Goal: Task Accomplishment & Management: Use online tool/utility

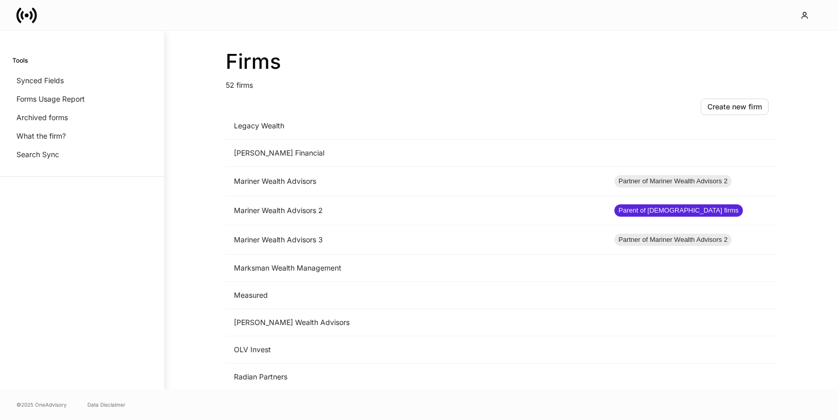
scroll to position [921, 0]
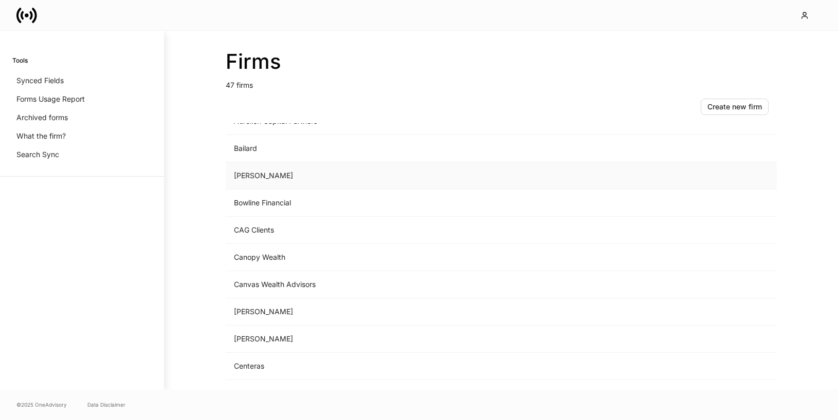
scroll to position [330, 0]
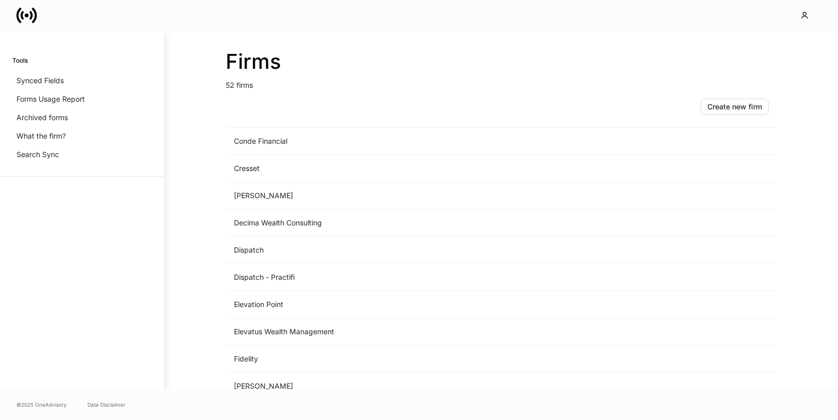
scroll to position [411, 0]
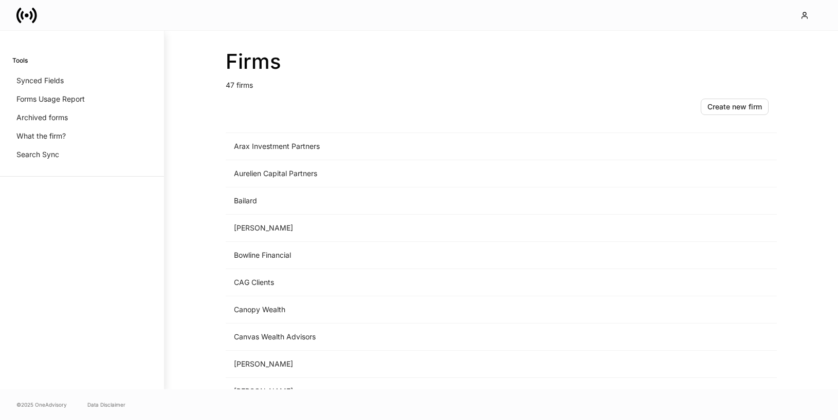
scroll to position [151, 0]
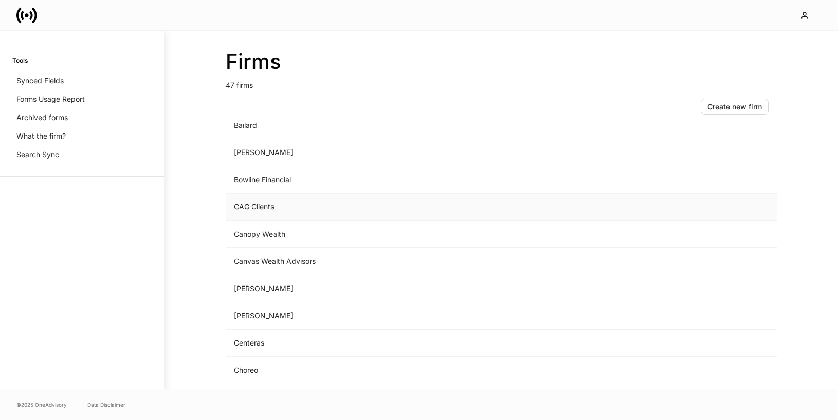
click at [263, 207] on td "CAG Clients" at bounding box center [416, 207] width 380 height 27
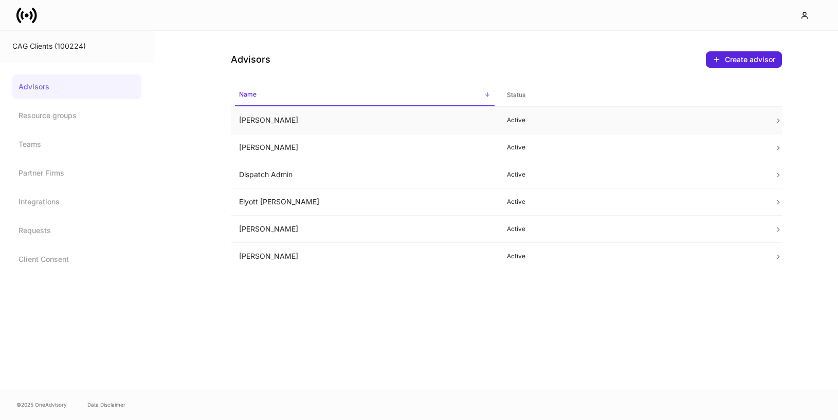
click at [335, 119] on td "[PERSON_NAME]" at bounding box center [365, 120] width 268 height 27
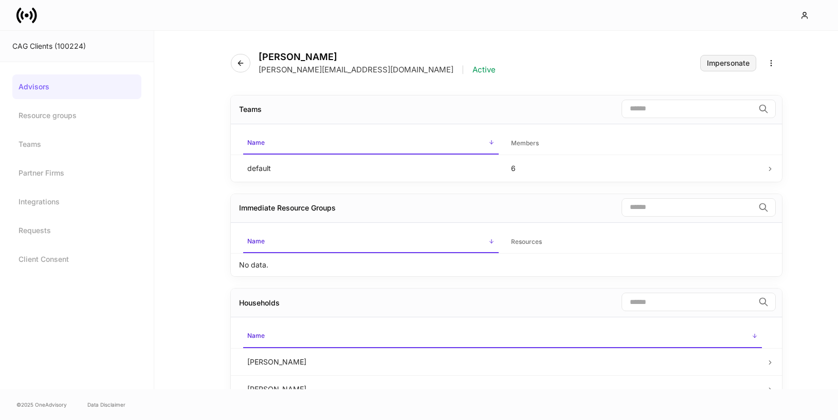
click at [718, 67] on div "Impersonate" at bounding box center [728, 63] width 43 height 7
